Goal: Information Seeking & Learning: Find specific fact

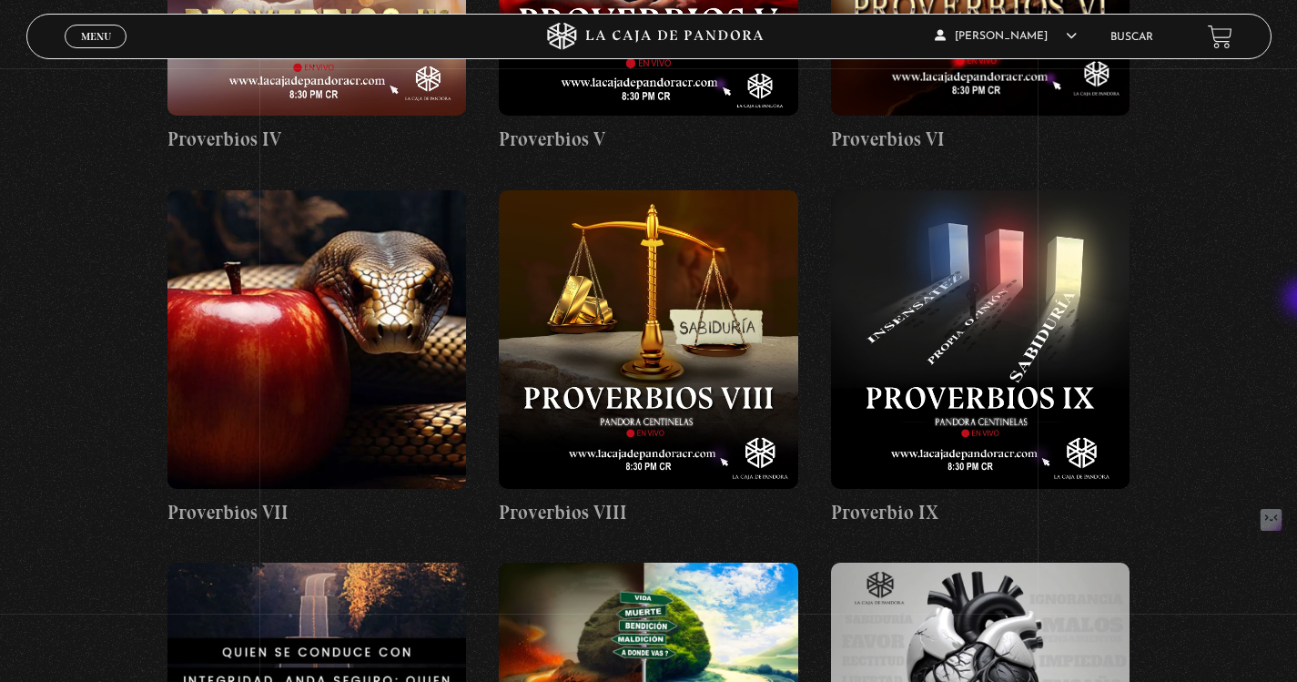
scroll to position [992, 0]
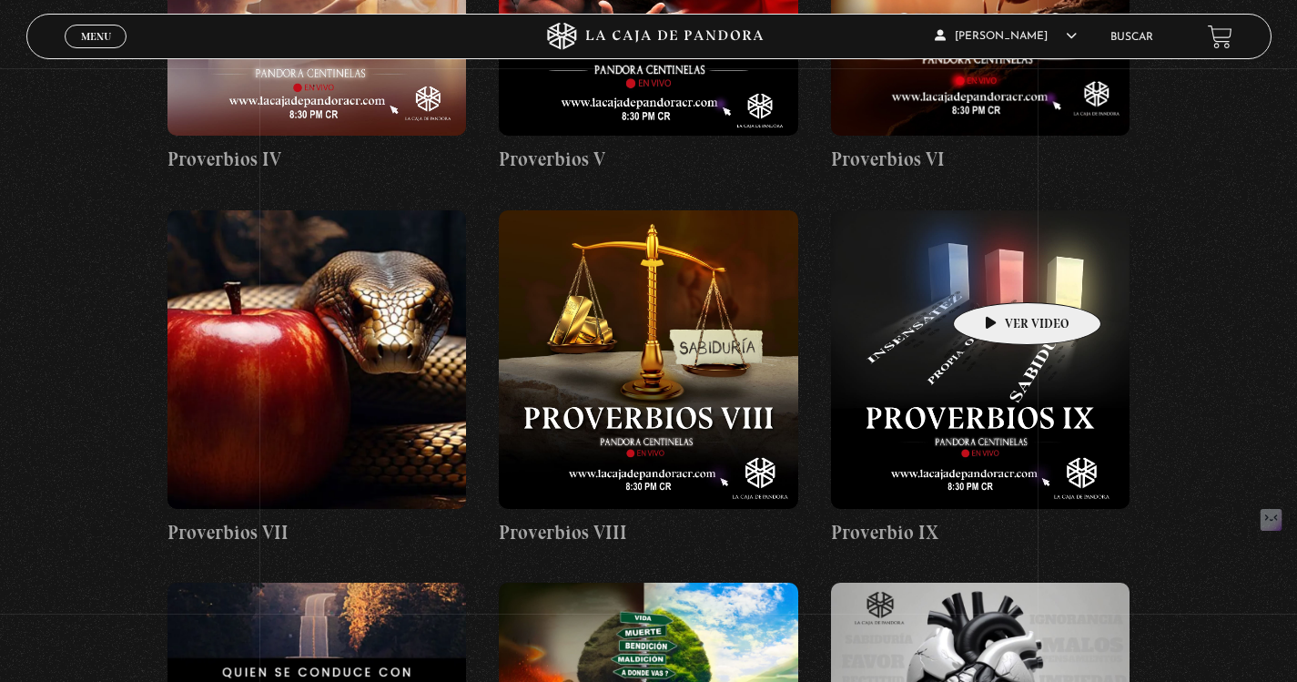
click at [998, 275] on figure at bounding box center [980, 359] width 298 height 298
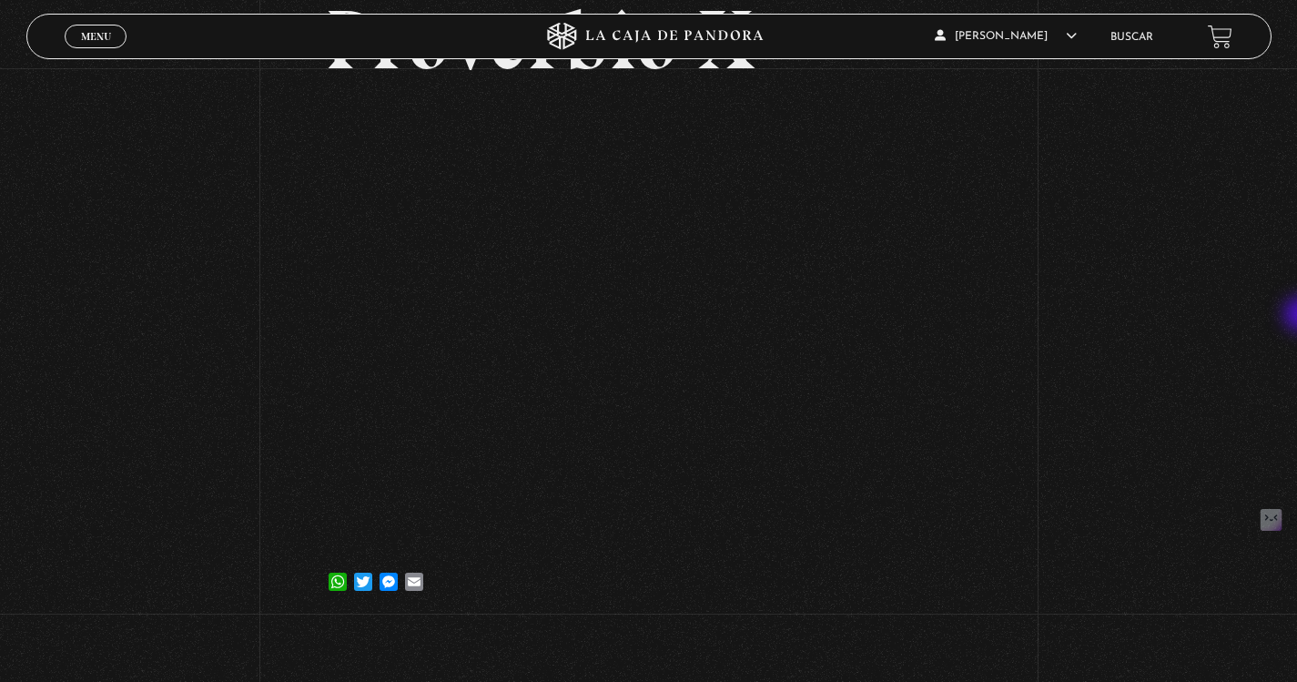
scroll to position [179, 0]
